Goal: Task Accomplishment & Management: Manage account settings

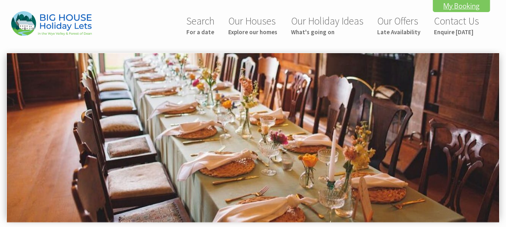
click at [458, 3] on link "My Booking" at bounding box center [461, 6] width 57 height 12
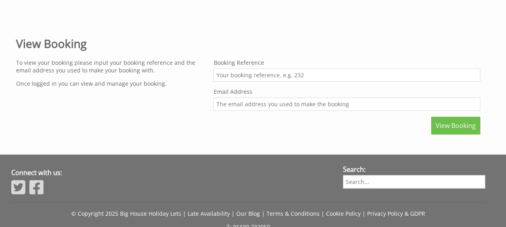
scroll to position [282, 0]
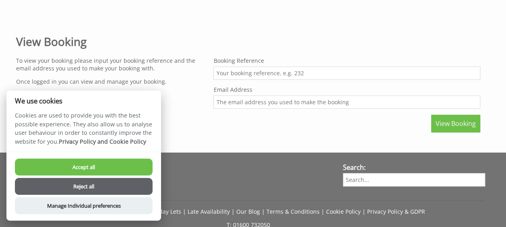
click at [255, 73] on input "Booking Reference" at bounding box center [346, 72] width 267 height 13
type input "3099"
click at [255, 95] on input "Email Address" at bounding box center [346, 101] width 267 height 13
type input "francesmarysmith@yahoo.com"
click at [73, 167] on button "Accept all" at bounding box center [84, 167] width 138 height 17
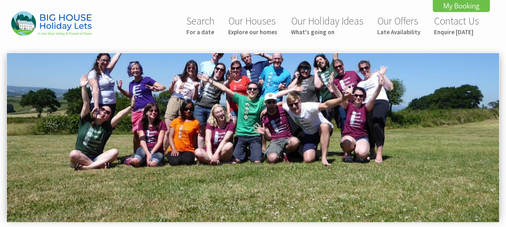
scroll to position [335, 0]
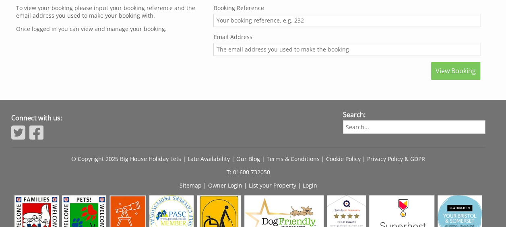
click at [453, 68] on span "View Booking" at bounding box center [456, 70] width 40 height 9
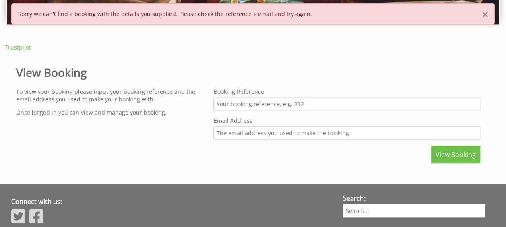
scroll to position [201, 0]
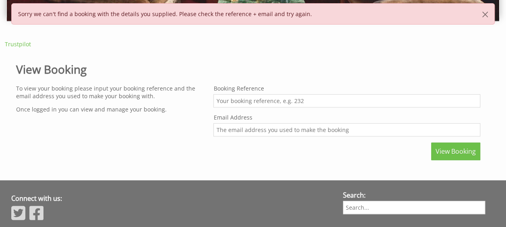
click at [231, 98] on input "Booking Reference" at bounding box center [346, 100] width 267 height 13
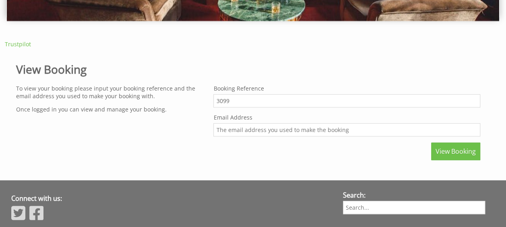
type input "3099"
click at [225, 127] on input "Email Address" at bounding box center [346, 129] width 267 height 13
type input "francesmarysmith@yahoo.com"
click at [461, 151] on span "View Booking" at bounding box center [456, 151] width 40 height 9
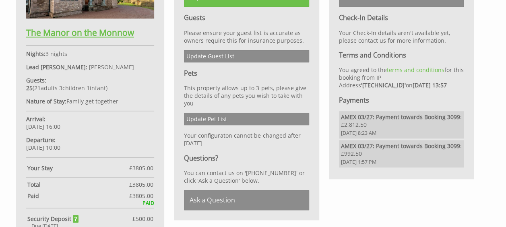
scroll to position [362, 0]
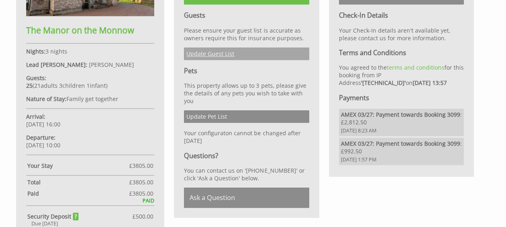
click at [220, 50] on link "Update Guest List" at bounding box center [246, 54] width 125 height 12
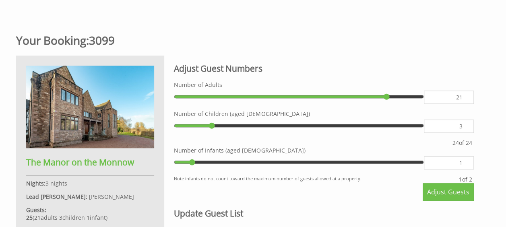
scroll to position [281, 0]
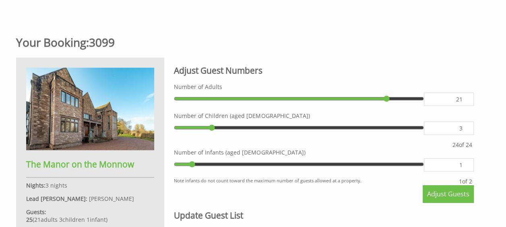
click at [464, 102] on input "21" at bounding box center [449, 99] width 50 height 13
click at [458, 93] on input "21" at bounding box center [449, 99] width 50 height 13
click at [466, 94] on input "21" at bounding box center [449, 99] width 50 height 13
type input "20"
click at [463, 100] on input "20" at bounding box center [449, 99] width 50 height 13
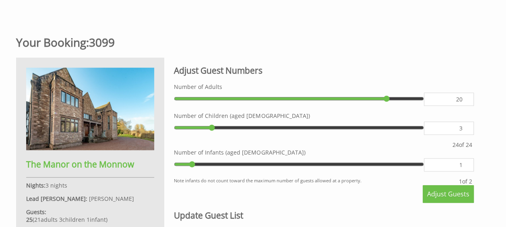
type input "20"
type input "19"
click at [463, 100] on input "19" at bounding box center [449, 99] width 50 height 13
type input "19"
type input "0"
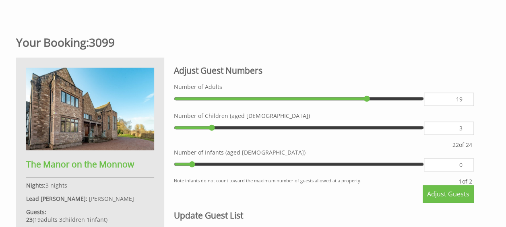
click at [464, 164] on input "0" at bounding box center [449, 164] width 50 height 13
type input "0"
click at [447, 192] on span "Adjust Guests" at bounding box center [448, 194] width 42 height 9
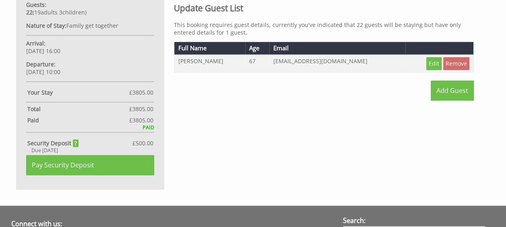
scroll to position [443, 0]
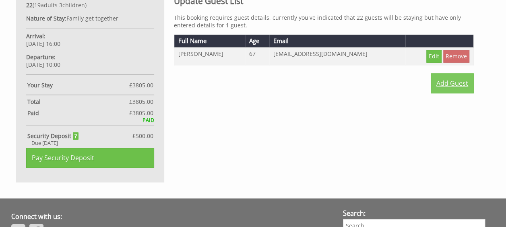
click at [451, 81] on link "Add Guest" at bounding box center [452, 83] width 43 height 20
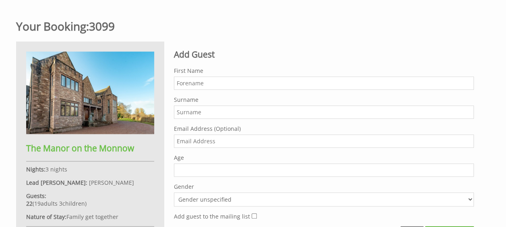
scroll to position [282, 0]
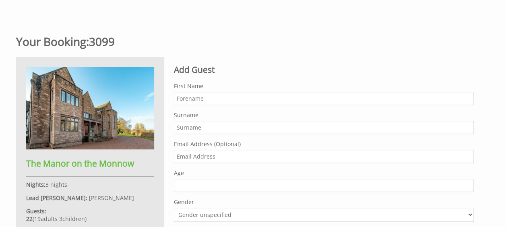
click at [209, 100] on input "First Name" at bounding box center [324, 98] width 300 height 13
click at [209, 100] on input "Mark" at bounding box center [324, 98] width 300 height 13
type input "Mark"
click at [189, 124] on input "Surname" at bounding box center [324, 127] width 300 height 13
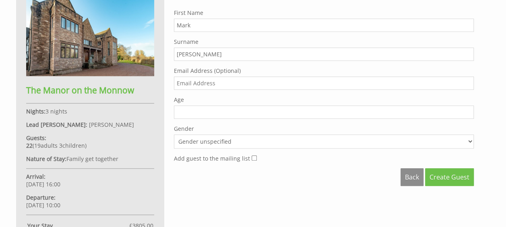
scroll to position [362, 0]
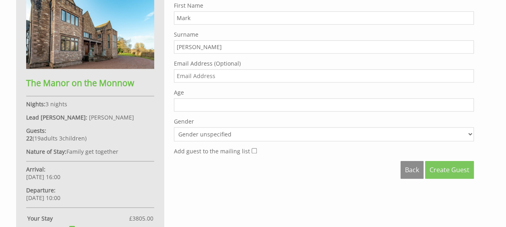
type input "Smith"
click at [445, 166] on span "Create Guest" at bounding box center [450, 170] width 40 height 9
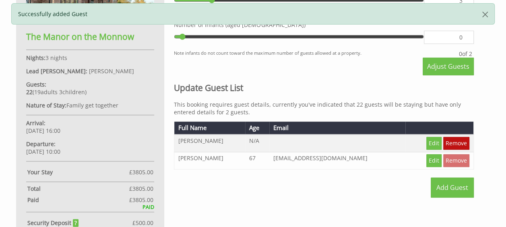
scroll to position [362, 0]
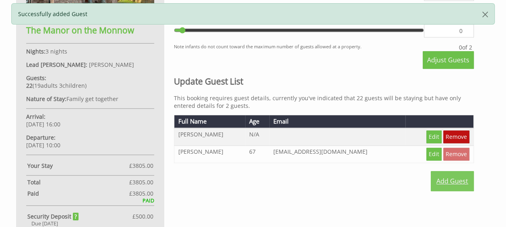
click at [454, 177] on link "Add Guest" at bounding box center [452, 181] width 43 height 20
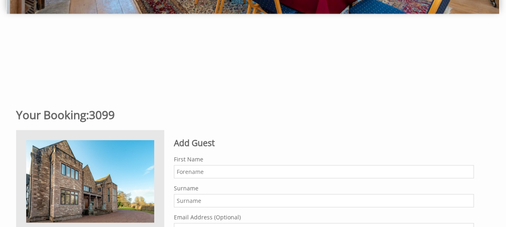
scroll to position [242, 0]
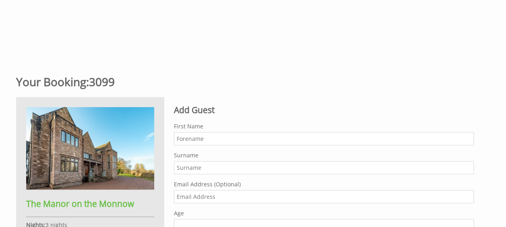
click at [220, 141] on input "First Name" at bounding box center [324, 138] width 300 height 13
type input "[PERSON_NAME]"
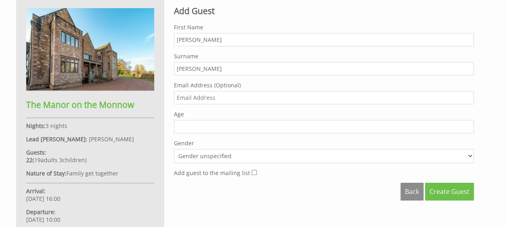
scroll to position [362, 0]
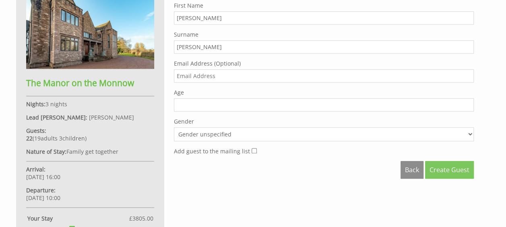
type input "Dominic"
click at [447, 169] on span "Create Guest" at bounding box center [450, 170] width 40 height 9
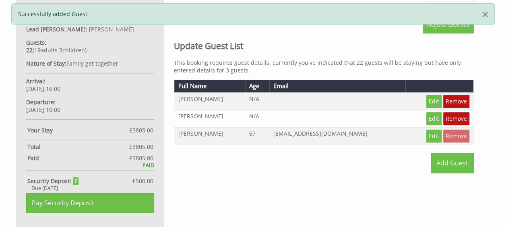
scroll to position [443, 0]
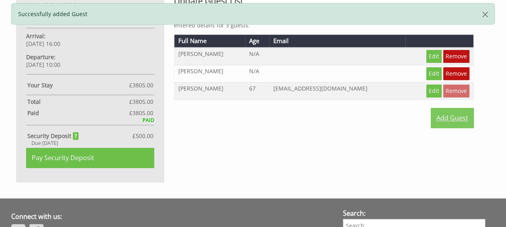
click at [456, 111] on link "Add Guest" at bounding box center [452, 118] width 43 height 20
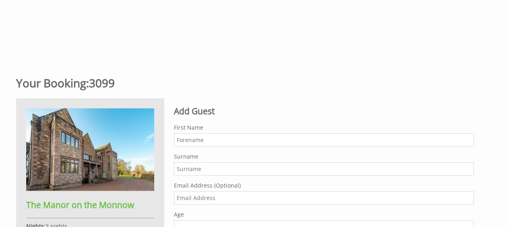
scroll to position [242, 0]
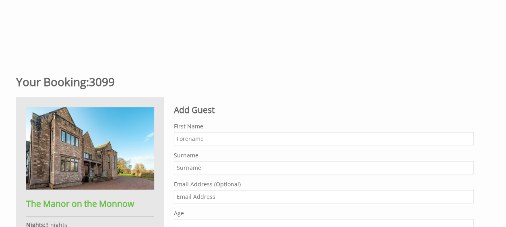
click at [192, 134] on input "First Name" at bounding box center [324, 138] width 300 height 13
type input "Laura"
type input "[PERSON_NAME]"
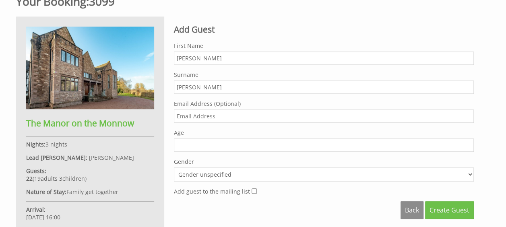
scroll to position [403, 0]
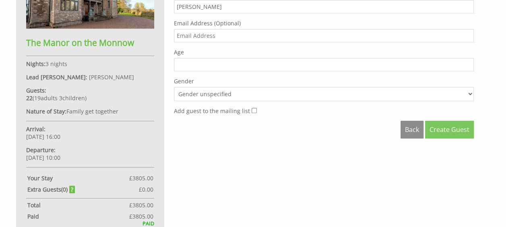
type input "Laura"
click at [450, 126] on span "Create Guest" at bounding box center [450, 129] width 40 height 9
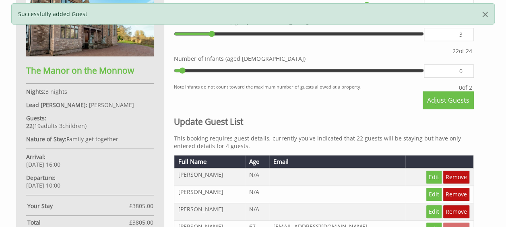
scroll to position [403, 0]
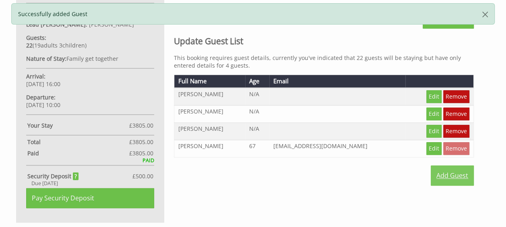
click at [443, 172] on link "Add Guest" at bounding box center [452, 176] width 43 height 20
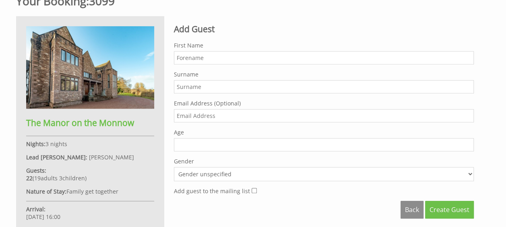
scroll to position [322, 0]
click at [190, 55] on input "First Name" at bounding box center [324, 58] width 300 height 13
type input "[PERSON_NAME]"
click at [184, 85] on input "Surname" at bounding box center [324, 87] width 300 height 13
type input "[PERSON_NAME]"
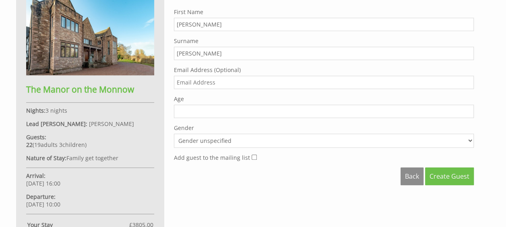
scroll to position [403, 0]
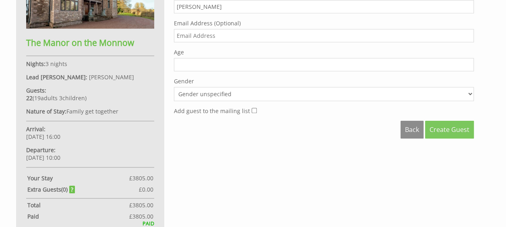
click at [444, 126] on span "Create Guest" at bounding box center [450, 129] width 40 height 9
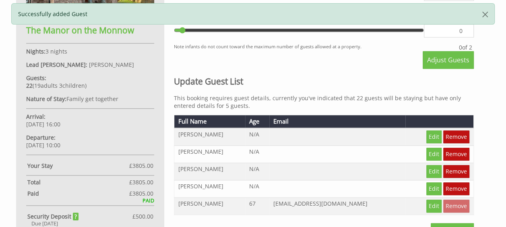
scroll to position [443, 0]
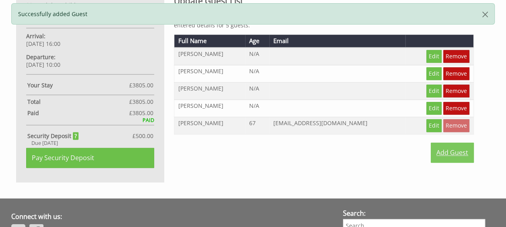
click at [455, 145] on link "Add Guest" at bounding box center [452, 153] width 43 height 20
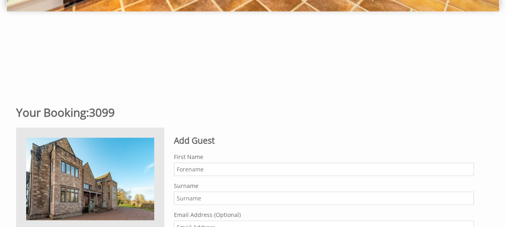
scroll to position [282, 0]
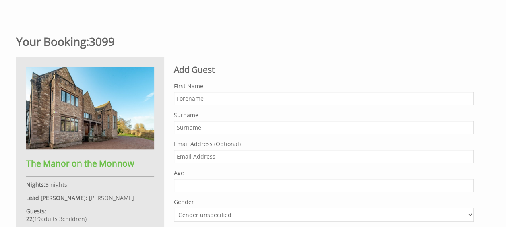
click at [197, 95] on input "First Name" at bounding box center [324, 98] width 300 height 13
type input "Mandy"
type input "[PERSON_NAME]"
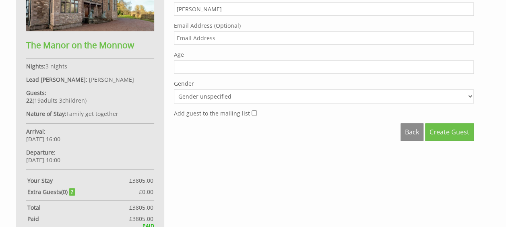
scroll to position [403, 0]
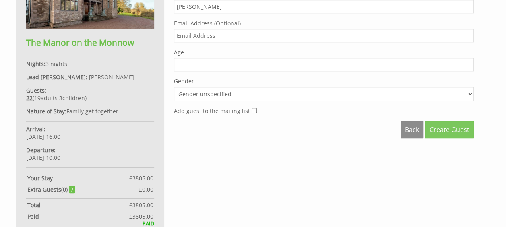
type input "Mandy"
click at [453, 125] on span "Create Guest" at bounding box center [450, 129] width 40 height 9
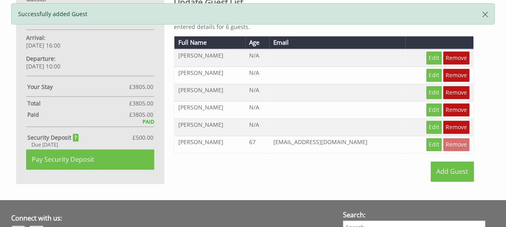
scroll to position [443, 0]
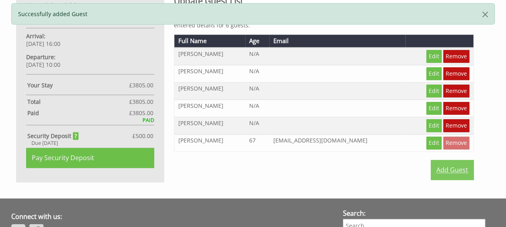
click at [446, 164] on link "Add Guest" at bounding box center [452, 170] width 43 height 20
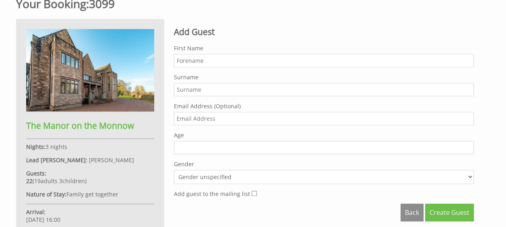
scroll to position [322, 0]
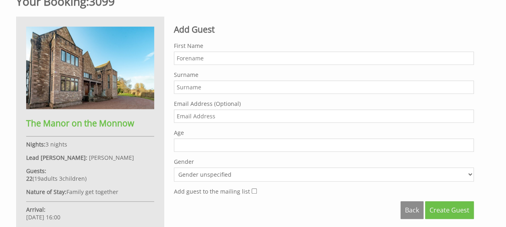
click at [212, 54] on input "First Name" at bounding box center [324, 58] width 300 height 13
type input "[PERSON_NAME]"
click at [187, 81] on input "Surname" at bounding box center [324, 87] width 300 height 13
click at [186, 85] on input "Surname" at bounding box center [324, 87] width 300 height 13
type input "[PERSON_NAME]"
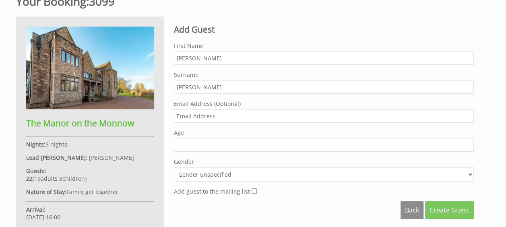
click at [442, 206] on span "Create Guest" at bounding box center [450, 210] width 40 height 9
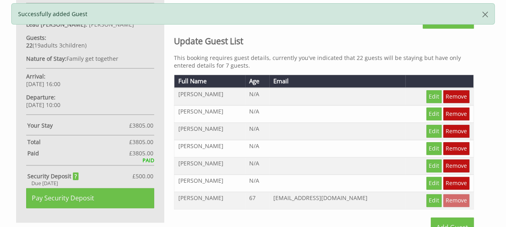
scroll to position [483, 0]
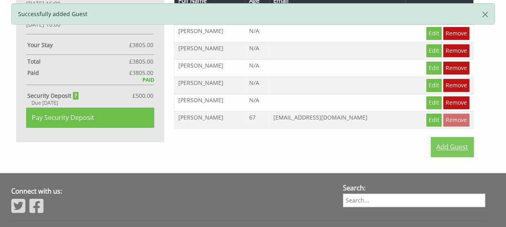
click at [452, 141] on link "Add Guest" at bounding box center [452, 147] width 43 height 20
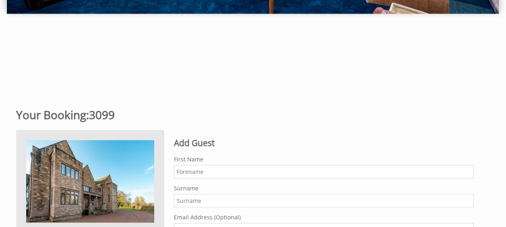
scroll to position [282, 0]
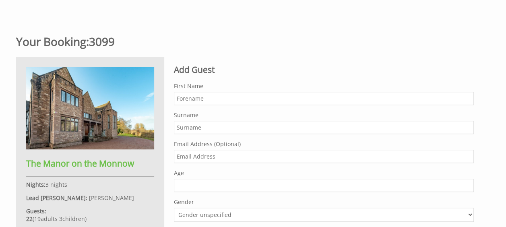
click at [188, 96] on input "First Name" at bounding box center [324, 98] width 300 height 13
type input "[PERSON_NAME]"
type input "Turner"
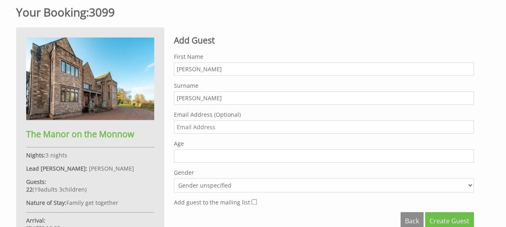
scroll to position [403, 0]
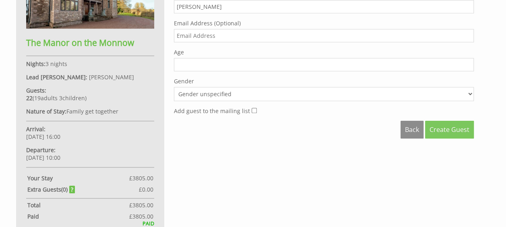
type input "Liz"
click at [451, 126] on span "Create Guest" at bounding box center [450, 129] width 40 height 9
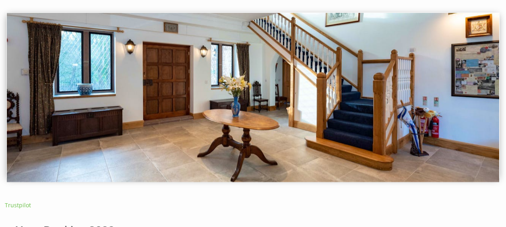
scroll to position [81, 0]
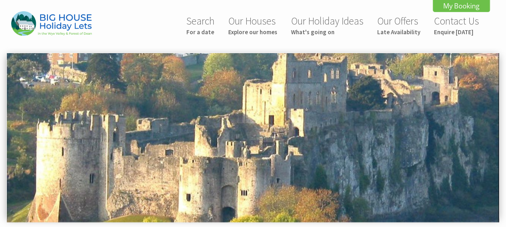
click at [454, 3] on link "My Booking" at bounding box center [461, 6] width 57 height 12
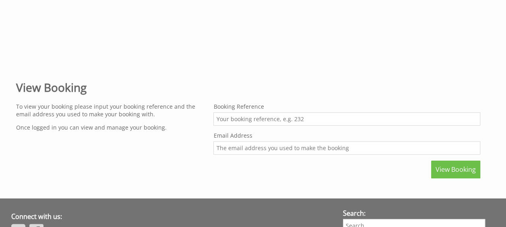
scroll to position [242, 0]
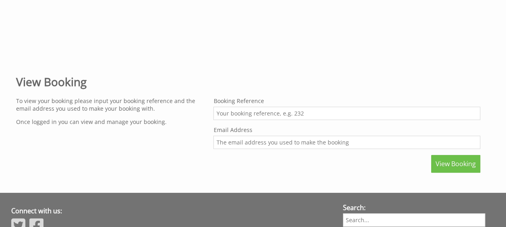
click at [234, 112] on input "Booking Reference" at bounding box center [346, 113] width 267 height 13
type input "3099"
type input "[EMAIL_ADDRESS][DOMAIN_NAME]"
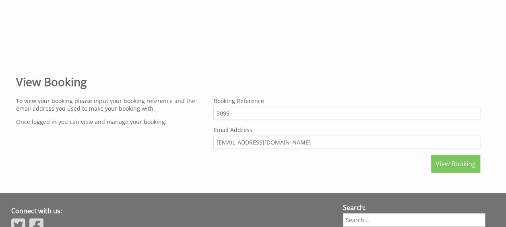
click at [451, 159] on span "View Booking" at bounding box center [456, 163] width 40 height 9
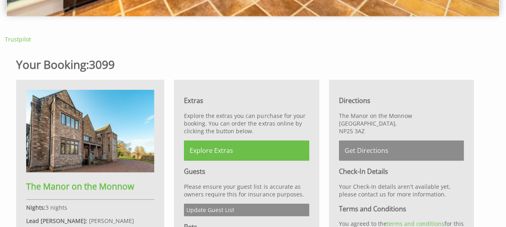
scroll to position [282, 0]
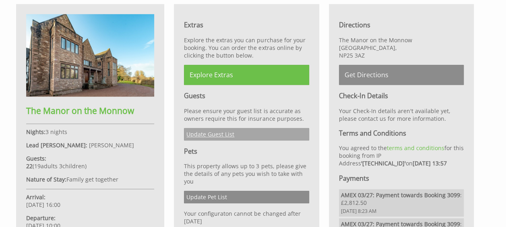
click at [229, 132] on link "Update Guest List" at bounding box center [246, 134] width 125 height 12
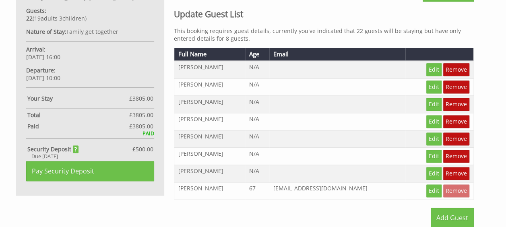
scroll to position [523, 0]
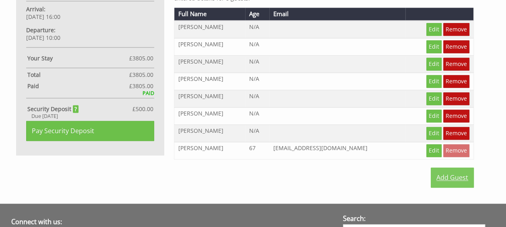
click at [466, 172] on link "Add Guest" at bounding box center [452, 178] width 43 height 20
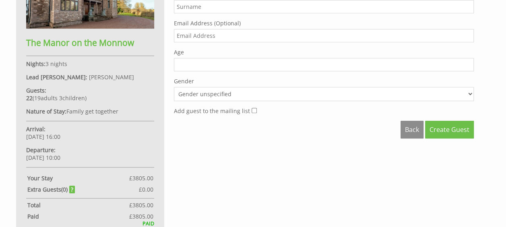
scroll to position [322, 0]
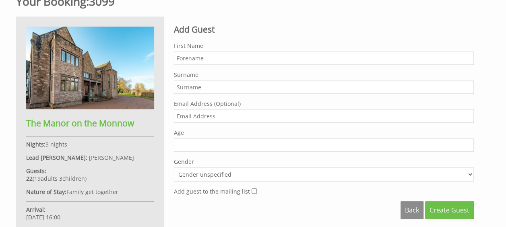
click at [188, 57] on input "First Name" at bounding box center [324, 58] width 300 height 13
type input "David"
type input "[PERSON_NAME]"
type input "David"
click at [453, 206] on span "Create Guest" at bounding box center [450, 210] width 40 height 9
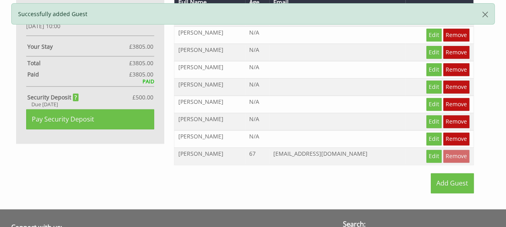
scroll to position [483, 0]
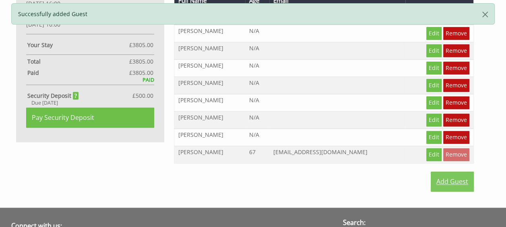
click at [453, 173] on link "Add Guest" at bounding box center [452, 182] width 43 height 20
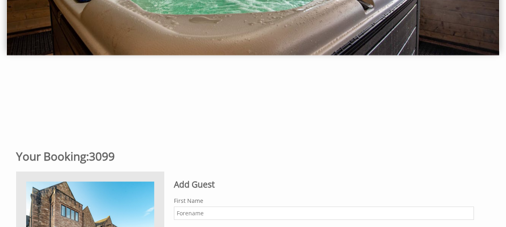
scroll to position [282, 0]
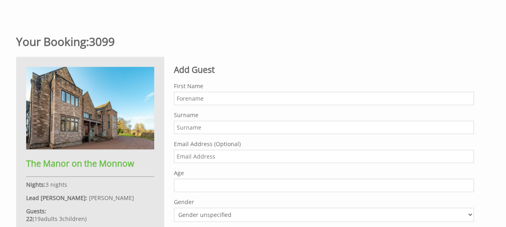
click at [197, 98] on input "First Name" at bounding box center [324, 98] width 300 height 13
type input "Paul"
type input "[PERSON_NAME]"
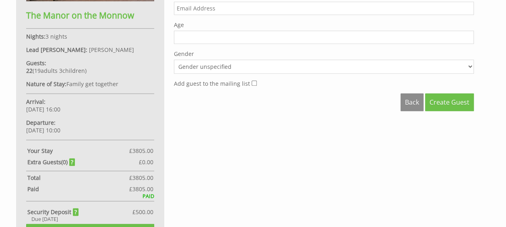
scroll to position [443, 0]
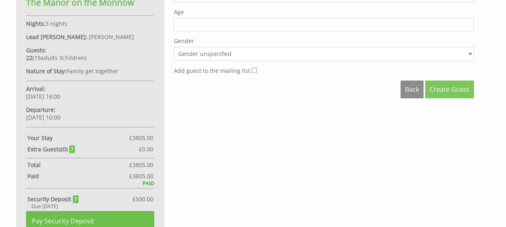
click at [440, 88] on span "Create Guest" at bounding box center [450, 89] width 40 height 9
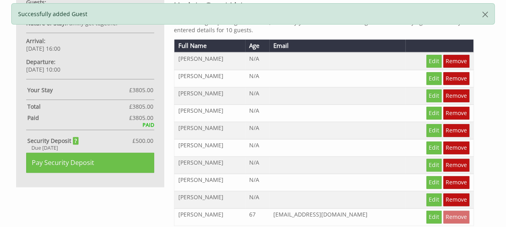
scroll to position [483, 0]
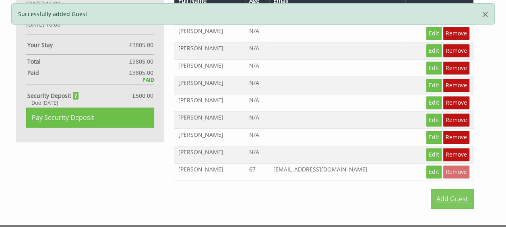
click at [463, 191] on link "Add Guest" at bounding box center [452, 199] width 43 height 20
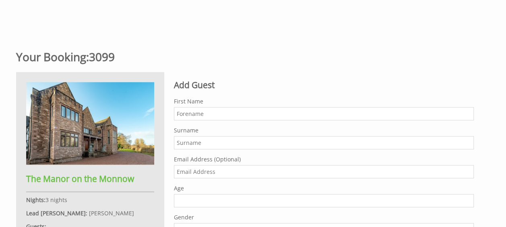
scroll to position [322, 0]
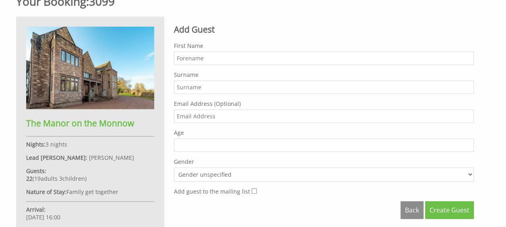
click at [185, 56] on input "First Name" at bounding box center [324, 58] width 300 height 13
type input "[PERSON_NAME]"
type input "Peter"
click at [453, 201] on button "Create Guest" at bounding box center [449, 210] width 49 height 18
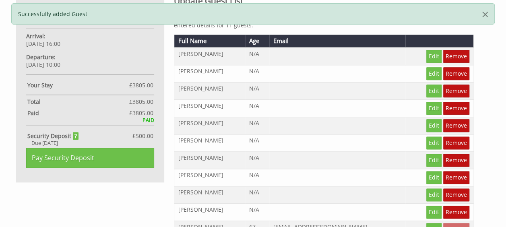
scroll to position [564, 0]
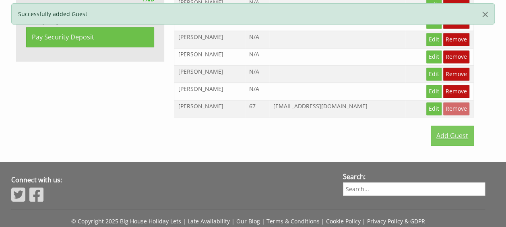
drag, startPoint x: 459, startPoint y: 126, endPoint x: 451, endPoint y: 126, distance: 8.1
click at [459, 126] on link "Add Guest" at bounding box center [452, 136] width 43 height 20
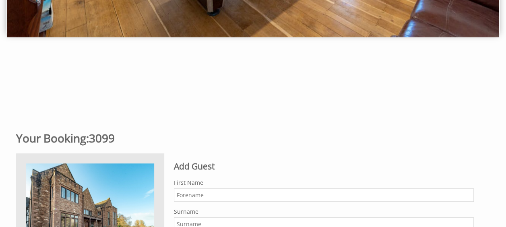
scroll to position [201, 0]
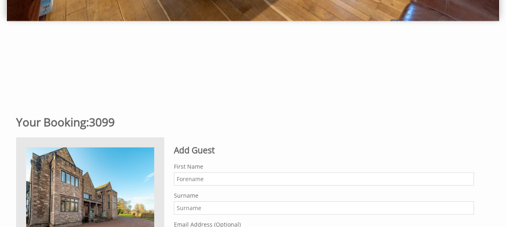
click at [190, 180] on input "First Name" at bounding box center [324, 178] width 300 height 13
type input "[PERSON_NAME]"
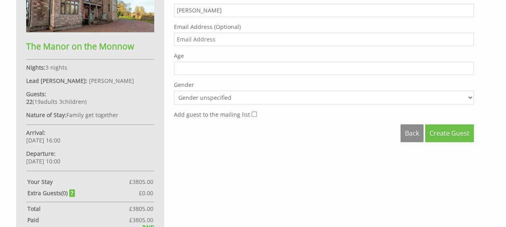
scroll to position [403, 0]
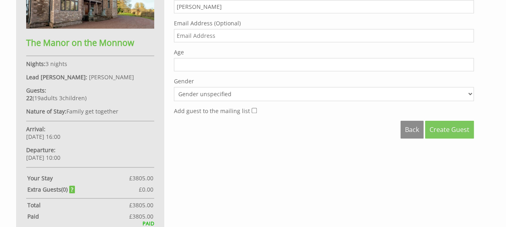
type input "Sonia"
click at [453, 125] on span "Create Guest" at bounding box center [450, 129] width 40 height 9
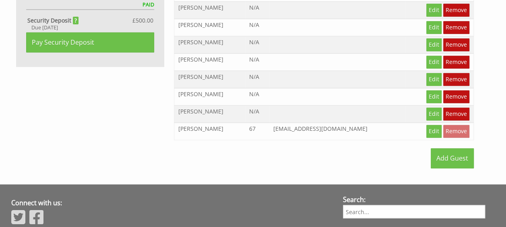
scroll to position [564, 0]
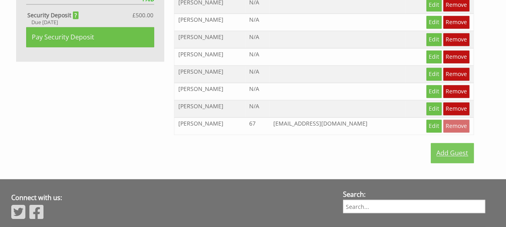
click at [460, 143] on link "Add Guest" at bounding box center [452, 153] width 43 height 20
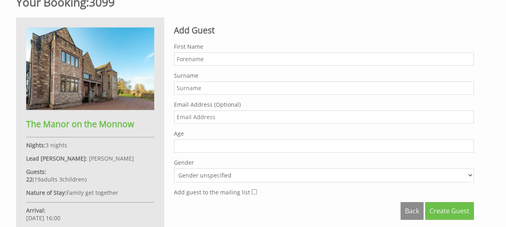
scroll to position [322, 0]
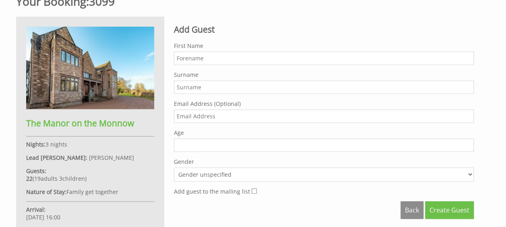
click at [206, 58] on input "First Name" at bounding box center [324, 58] width 300 height 13
type input "[PERSON_NAME]"
type input "Drew"
click at [441, 206] on span "Create Guest" at bounding box center [450, 210] width 40 height 9
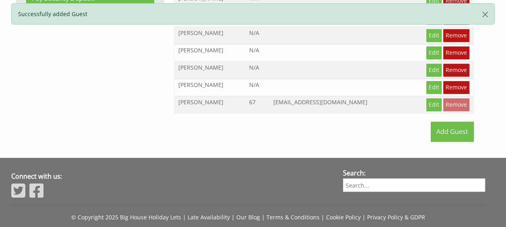
scroll to position [604, 0]
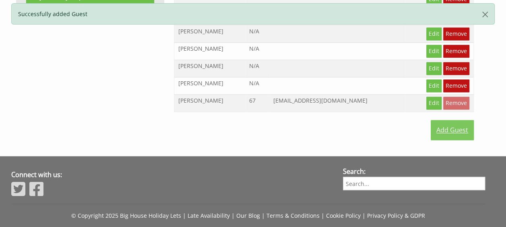
click at [446, 122] on link "Add Guest" at bounding box center [452, 130] width 43 height 20
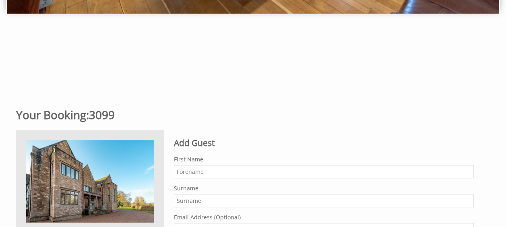
scroll to position [282, 0]
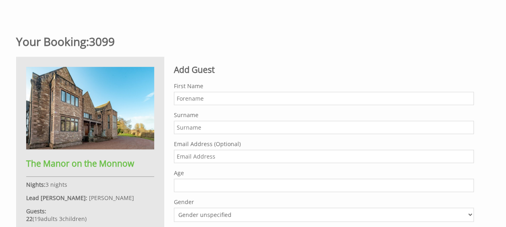
click at [181, 98] on input "First Name" at bounding box center [324, 98] width 300 height 13
type input "Mair"
type input "[PERSON_NAME]"
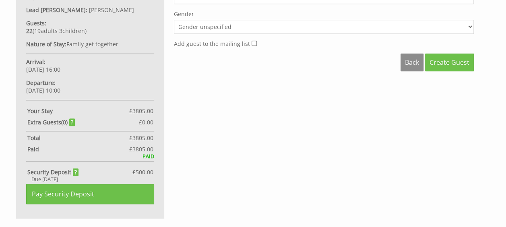
scroll to position [524, 0]
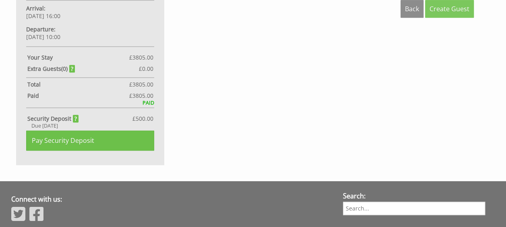
type input "Mair"
click at [441, 8] on span "Create Guest" at bounding box center [450, 8] width 40 height 9
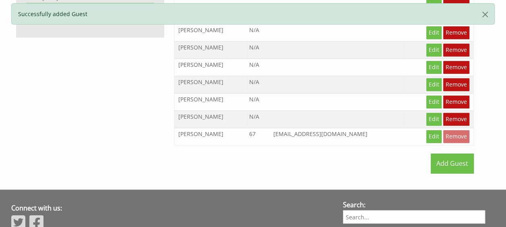
scroll to position [604, 0]
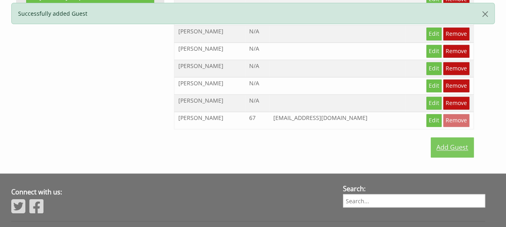
click at [462, 142] on link "Add Guest" at bounding box center [452, 147] width 43 height 20
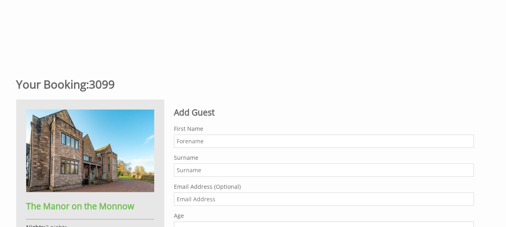
scroll to position [242, 0]
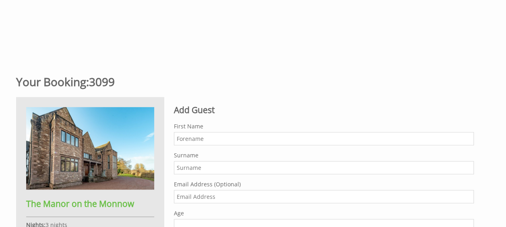
click at [197, 136] on input "First Name" at bounding box center [324, 138] width 300 height 13
type input "[PERSON_NAME]"
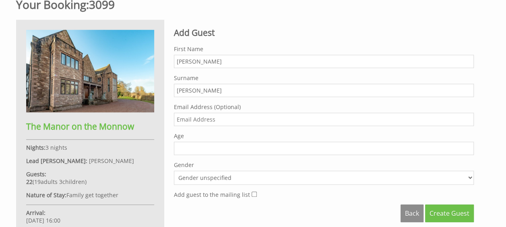
scroll to position [322, 0]
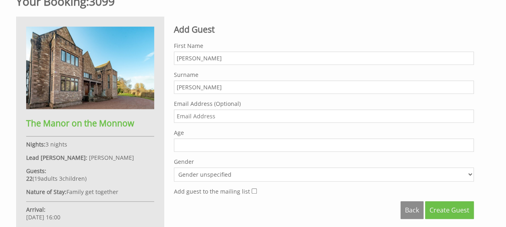
type input "Jenson"
click at [466, 143] on input "0" at bounding box center [324, 145] width 300 height 13
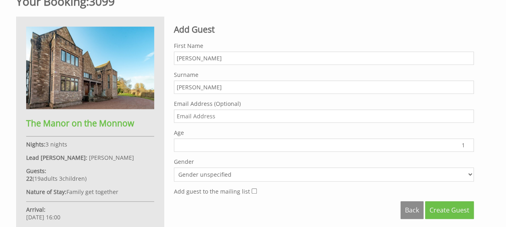
click at [466, 139] on input "1" at bounding box center [324, 145] width 300 height 13
click at [466, 139] on input "2" at bounding box center [324, 145] width 300 height 13
click at [466, 139] on input "3" at bounding box center [324, 145] width 300 height 13
click at [466, 139] on input "4" at bounding box center [324, 145] width 300 height 13
click at [466, 139] on input "5" at bounding box center [324, 145] width 300 height 13
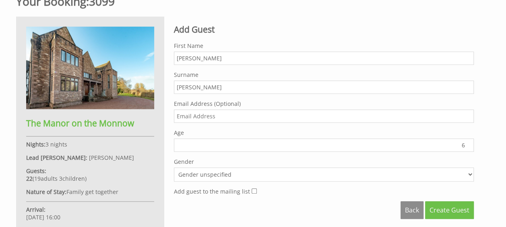
click at [466, 139] on input "6" at bounding box center [324, 145] width 300 height 13
type input "7"
click at [466, 139] on input "7" at bounding box center [324, 145] width 300 height 13
click at [454, 208] on span "Create Guest" at bounding box center [450, 210] width 40 height 9
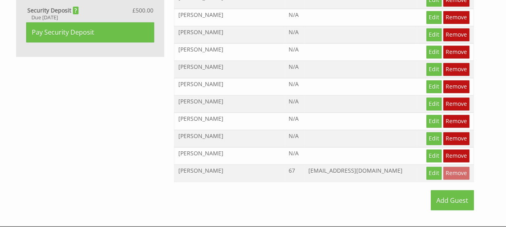
scroll to position [604, 0]
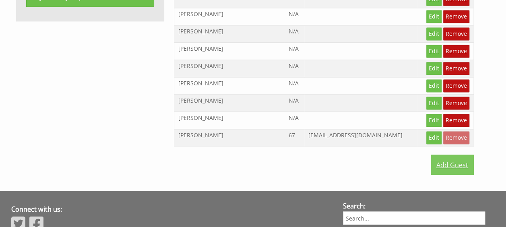
click at [456, 155] on link "Add Guest" at bounding box center [452, 165] width 43 height 20
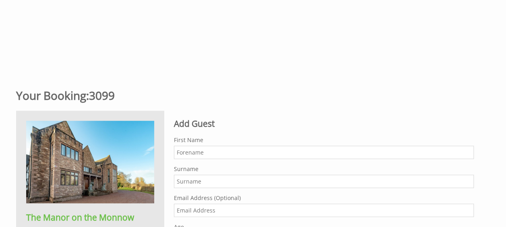
scroll to position [242, 0]
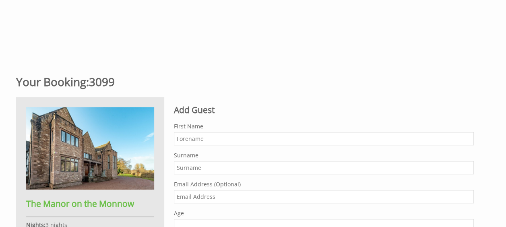
click at [209, 140] on input "First Name" at bounding box center [324, 138] width 300 height 13
type input "Ciara"
type input "[PERSON_NAME]"
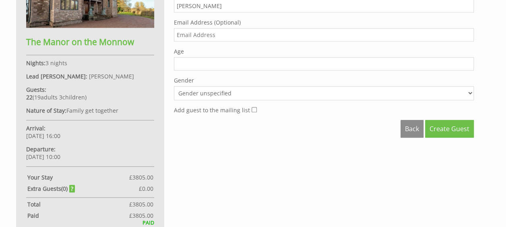
scroll to position [362, 0]
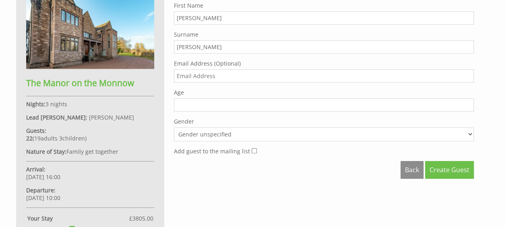
type input "Ciara"
click at [467, 104] on input "0" at bounding box center [324, 104] width 300 height 13
click at [467, 100] on input "1" at bounding box center [324, 104] width 300 height 13
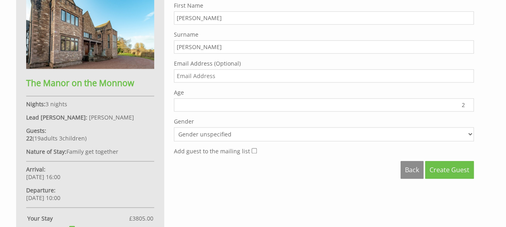
click at [467, 100] on input "2" at bounding box center [324, 104] width 300 height 13
click at [467, 100] on input "3" at bounding box center [324, 104] width 300 height 13
click at [467, 100] on input "4" at bounding box center [324, 104] width 300 height 13
click at [467, 100] on input "5" at bounding box center [324, 104] width 300 height 13
type input "6"
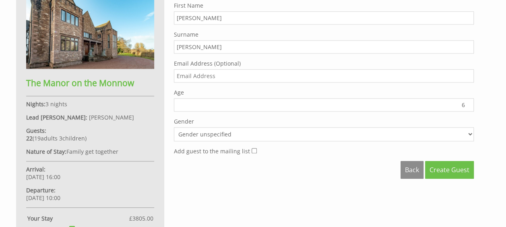
click at [467, 100] on input "6" at bounding box center [324, 104] width 300 height 13
click at [440, 167] on span "Create Guest" at bounding box center [450, 170] width 40 height 9
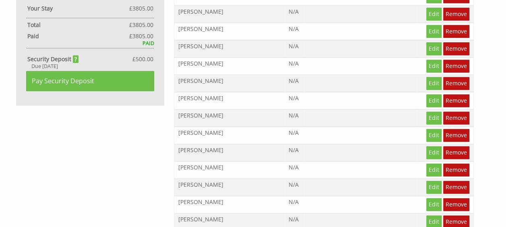
scroll to position [604, 0]
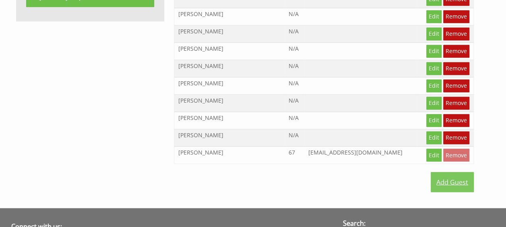
click at [464, 174] on link "Add Guest" at bounding box center [452, 182] width 43 height 20
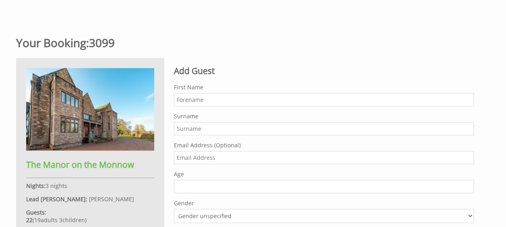
scroll to position [282, 0]
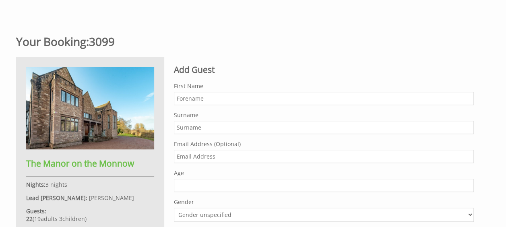
click at [185, 97] on input "First Name" at bounding box center [324, 98] width 300 height 13
type input "[PERSON_NAME]"
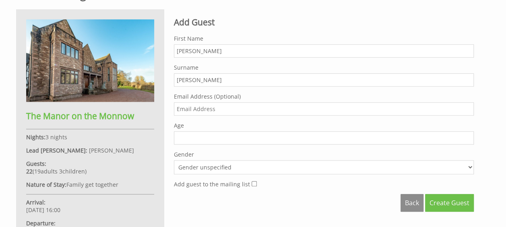
scroll to position [403, 0]
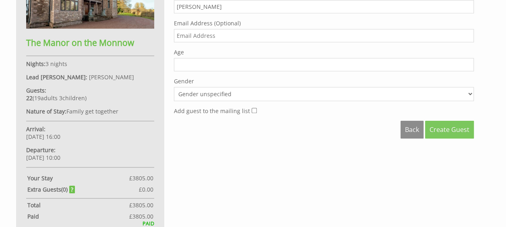
click at [464, 126] on span "Create Guest" at bounding box center [450, 129] width 40 height 9
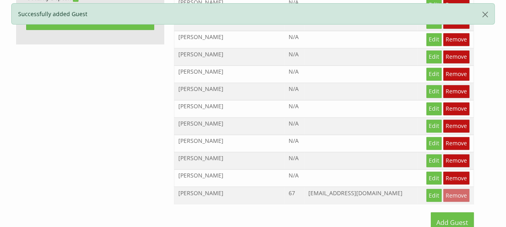
scroll to position [644, 0]
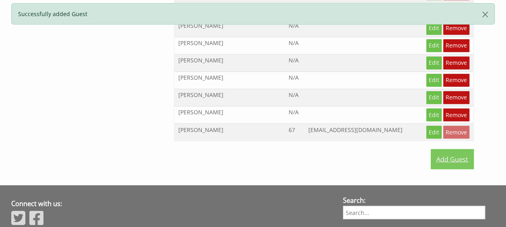
click at [460, 151] on link "Add Guest" at bounding box center [452, 159] width 43 height 20
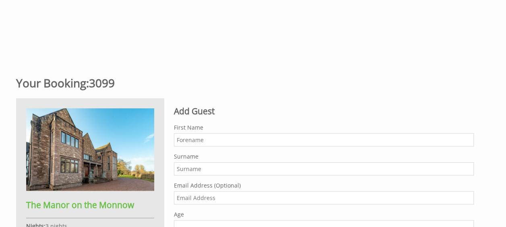
scroll to position [242, 0]
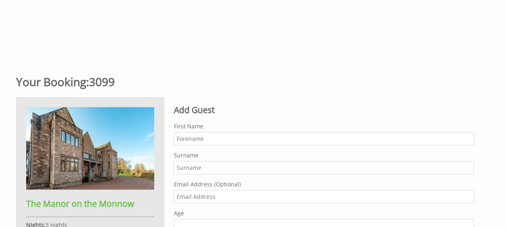
click at [202, 139] on input "First Name" at bounding box center [324, 138] width 300 height 13
type input "[PERSON_NAME]"
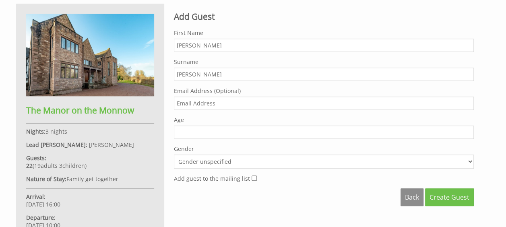
scroll to position [362, 0]
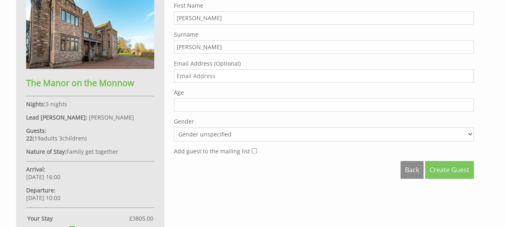
type input "[PERSON_NAME]"
click at [452, 166] on span "Create Guest" at bounding box center [450, 170] width 40 height 9
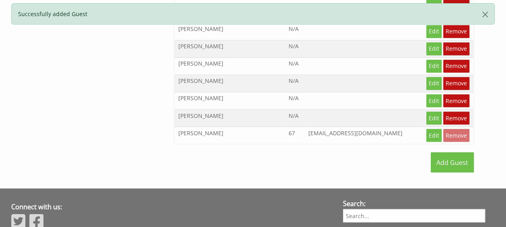
scroll to position [685, 0]
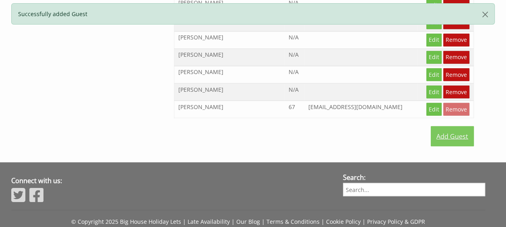
click at [464, 130] on link "Add Guest" at bounding box center [452, 136] width 43 height 20
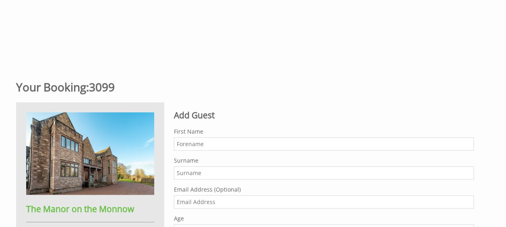
scroll to position [282, 0]
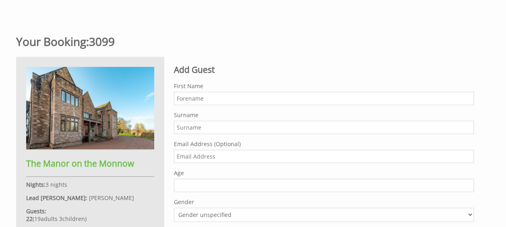
click at [215, 98] on input "First Name" at bounding box center [324, 98] width 300 height 13
type input "Rowan"
type input "[PERSON_NAME]"
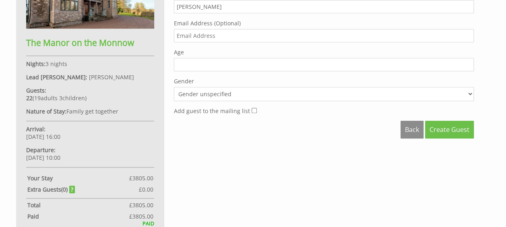
scroll to position [362, 0]
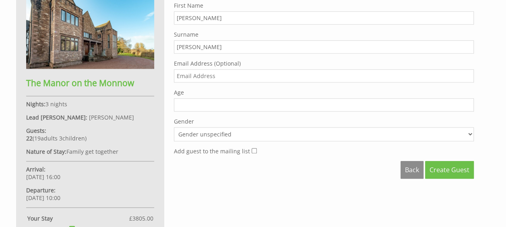
type input "Rowan"
click at [467, 100] on input "1" at bounding box center [324, 104] width 300 height 13
click at [468, 101] on input "2" at bounding box center [324, 104] width 300 height 13
type input "3"
click at [468, 101] on input "3" at bounding box center [324, 104] width 300 height 13
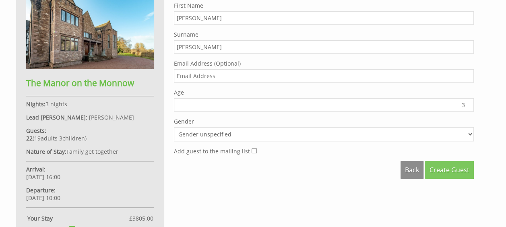
click at [458, 166] on span "Create Guest" at bounding box center [450, 170] width 40 height 9
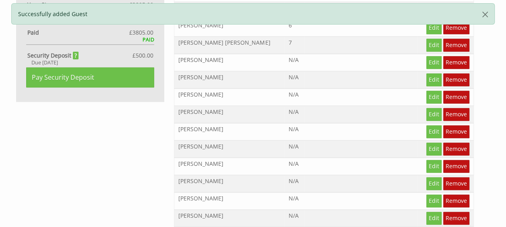
scroll to position [644, 0]
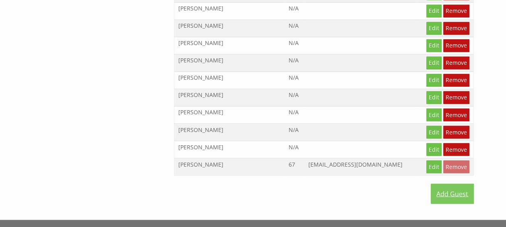
click at [463, 184] on link "Add Guest" at bounding box center [452, 194] width 43 height 20
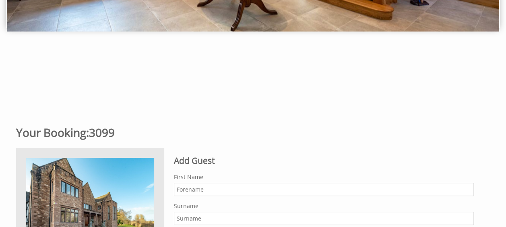
scroll to position [282, 0]
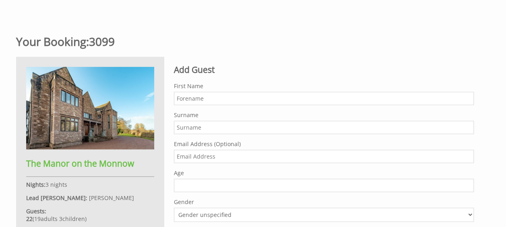
click at [217, 95] on input "First Name" at bounding box center [324, 98] width 300 height 13
type input "Josie"
type input "Turner"
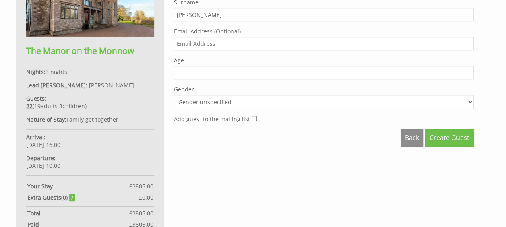
scroll to position [403, 0]
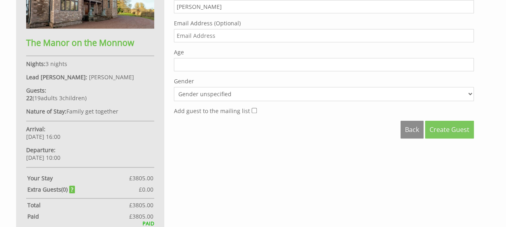
click at [465, 128] on span "Create Guest" at bounding box center [450, 129] width 40 height 9
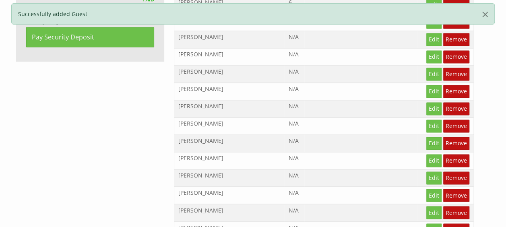
scroll to position [685, 0]
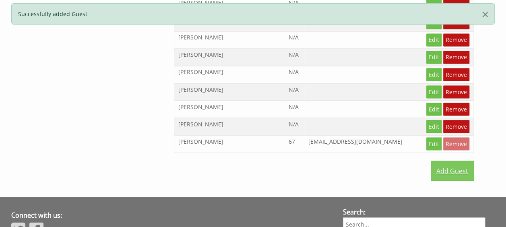
click at [462, 162] on link "Add Guest" at bounding box center [452, 171] width 43 height 20
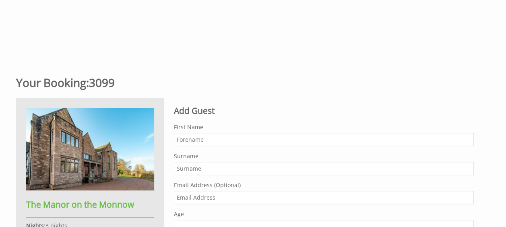
scroll to position [242, 0]
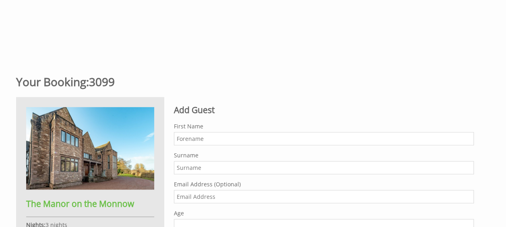
click at [195, 135] on input "First Name" at bounding box center [324, 138] width 300 height 13
type input "[PERSON_NAME]"
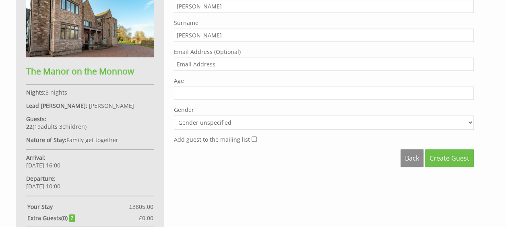
scroll to position [403, 0]
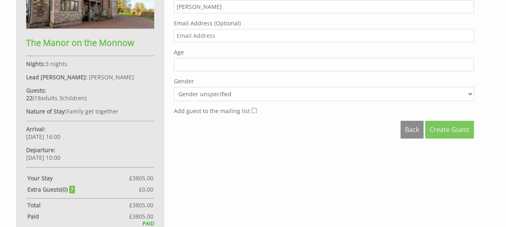
type input "[PERSON_NAME]"
click at [439, 128] on span "Create Guest" at bounding box center [450, 129] width 40 height 9
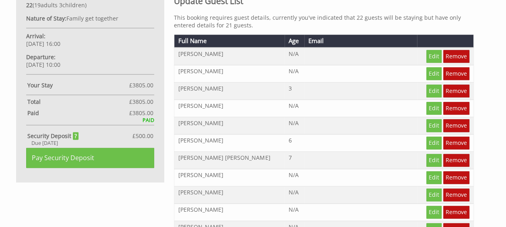
scroll to position [282, 0]
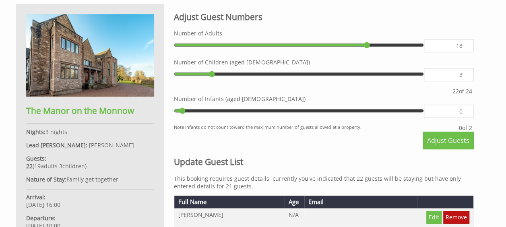
type input "18"
click at [465, 48] on input "18" at bounding box center [449, 45] width 50 height 13
type input "18"
click at [431, 133] on button "Adjust Guests" at bounding box center [448, 141] width 51 height 18
